Goal: Find specific page/section: Find specific page/section

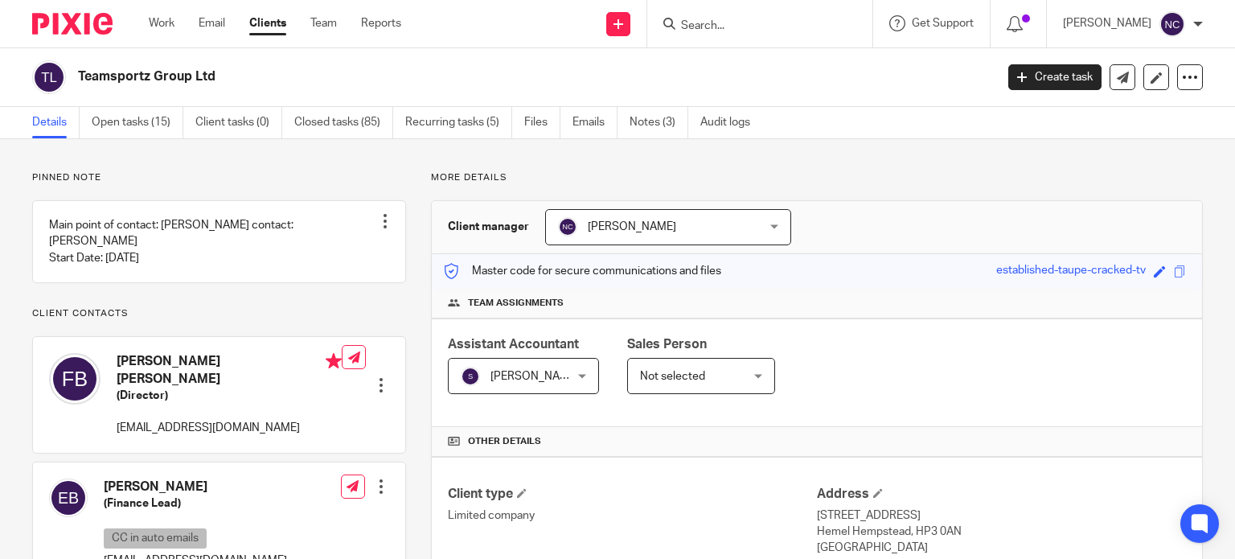
scroll to position [240, 0]
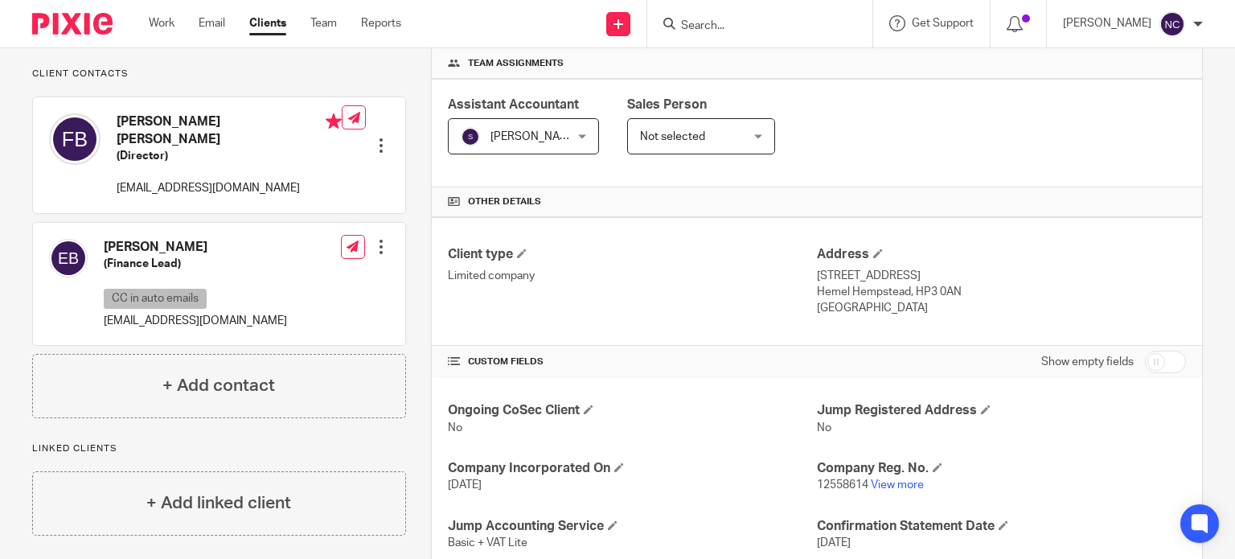
click at [708, 24] on input "Search" at bounding box center [752, 26] width 145 height 14
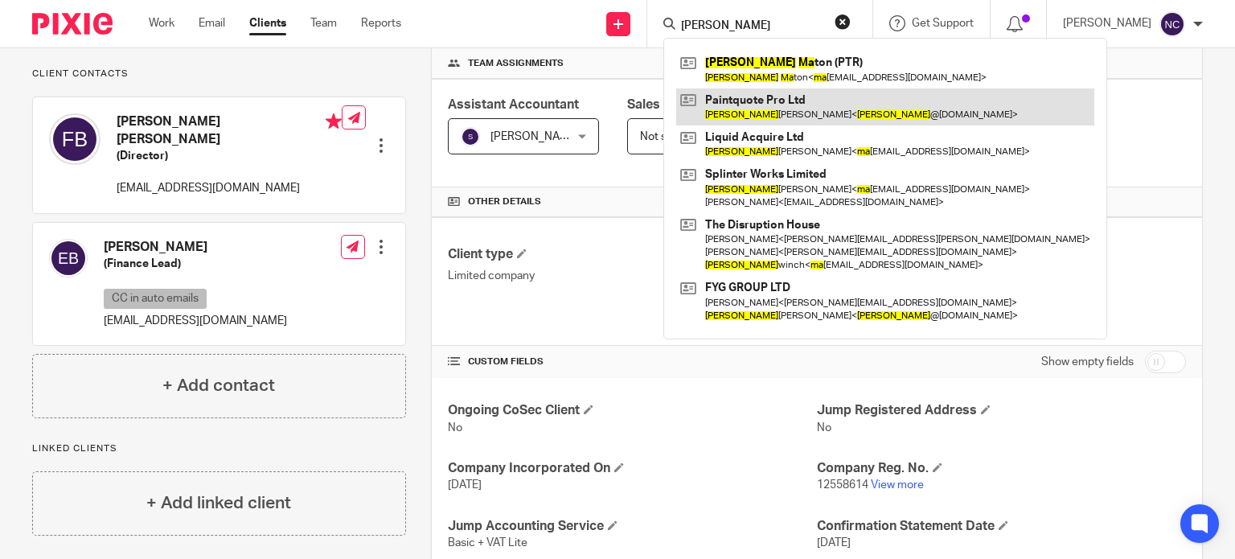
type input "[PERSON_NAME]"
click at [743, 97] on link at bounding box center [885, 106] width 418 height 37
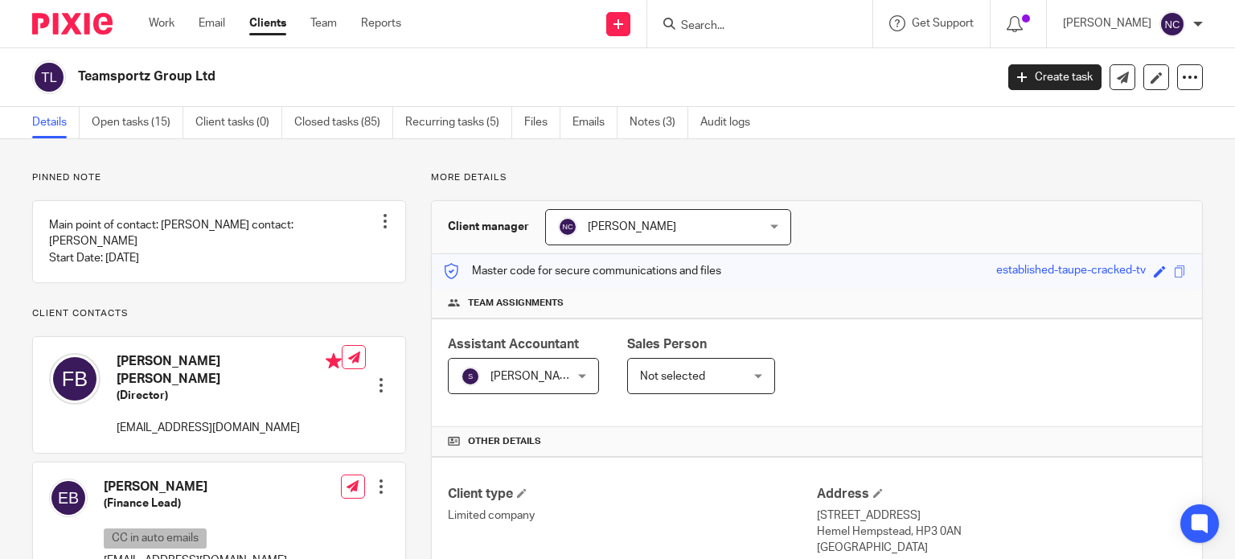
click at [743, 22] on input "Search" at bounding box center [752, 26] width 145 height 14
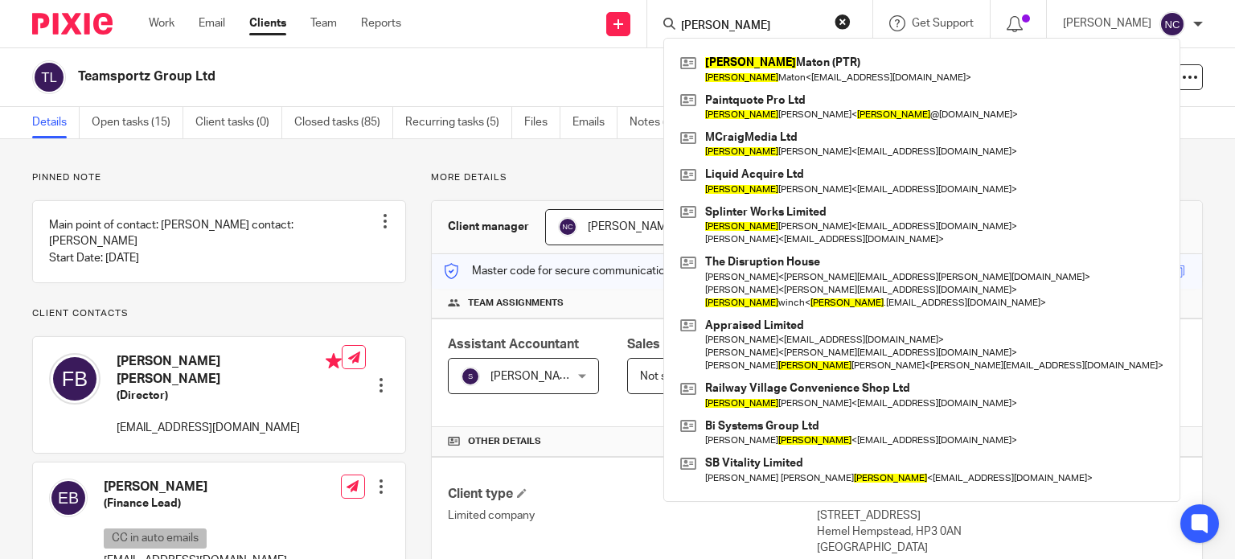
type input "[PERSON_NAME]"
click at [840, 22] on button "reset" at bounding box center [843, 22] width 16 height 16
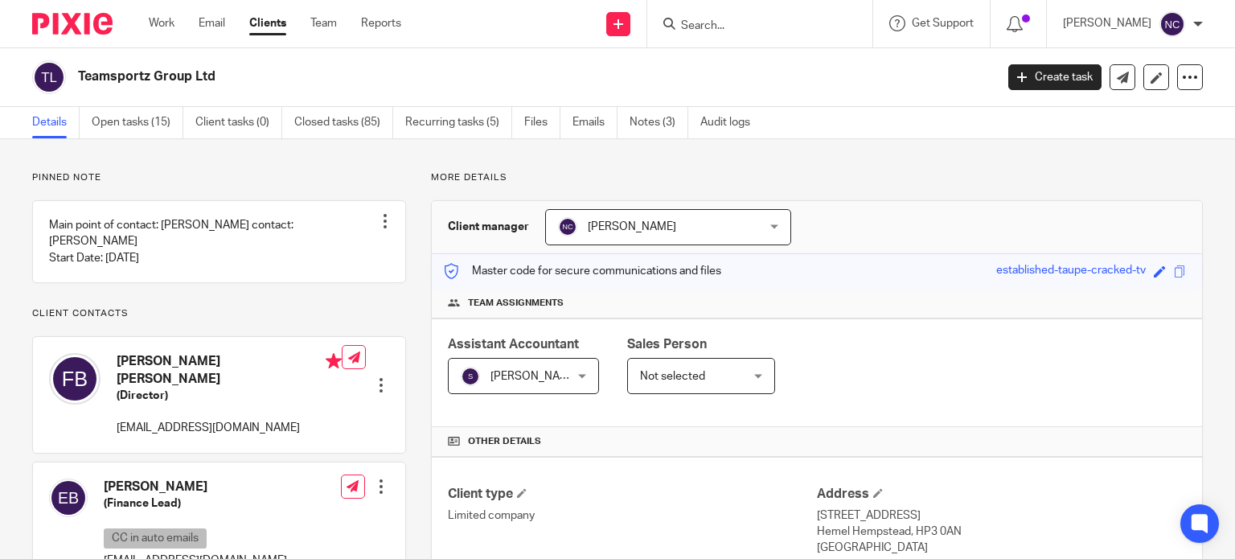
click at [762, 32] on input "Search" at bounding box center [752, 26] width 145 height 14
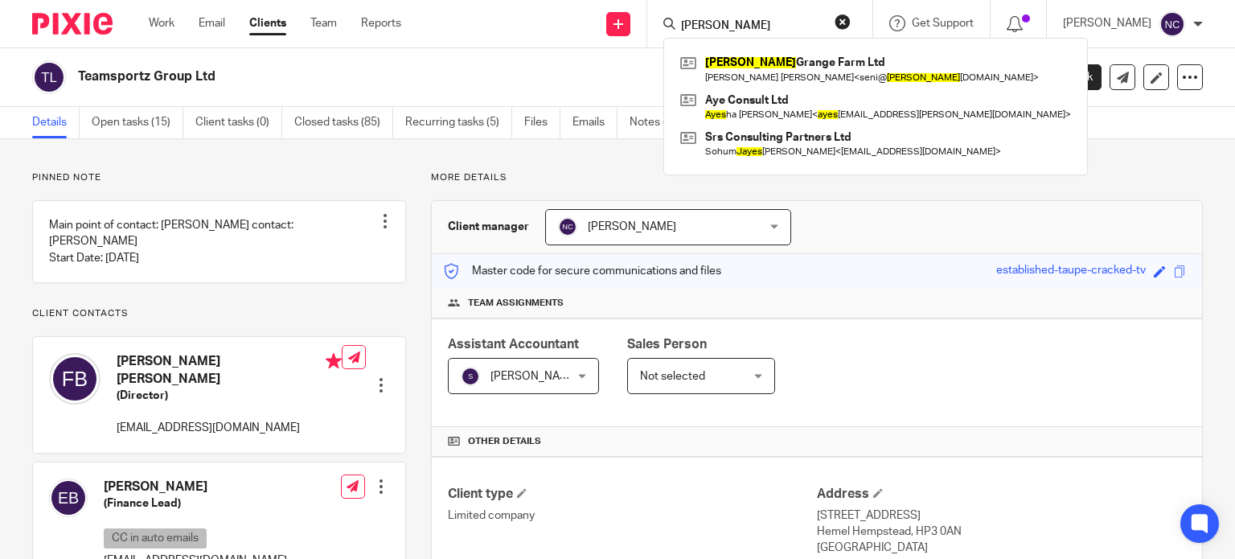
type input "[PERSON_NAME]"
click at [846, 22] on button "reset" at bounding box center [843, 22] width 16 height 16
